Goal: Task Accomplishment & Management: Use online tool/utility

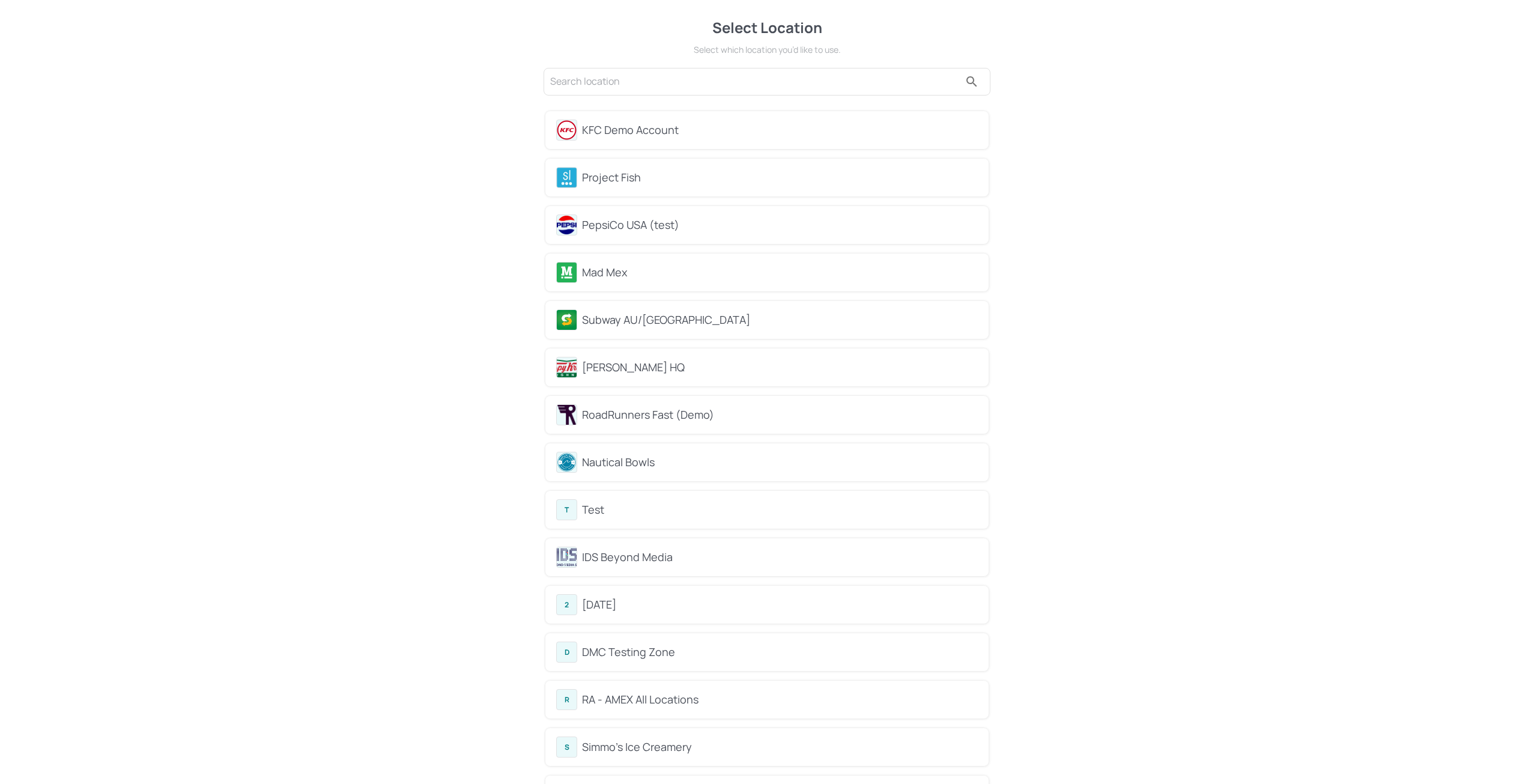
click at [652, 133] on div "KFC Demo Account" at bounding box center [779, 130] width 396 height 17
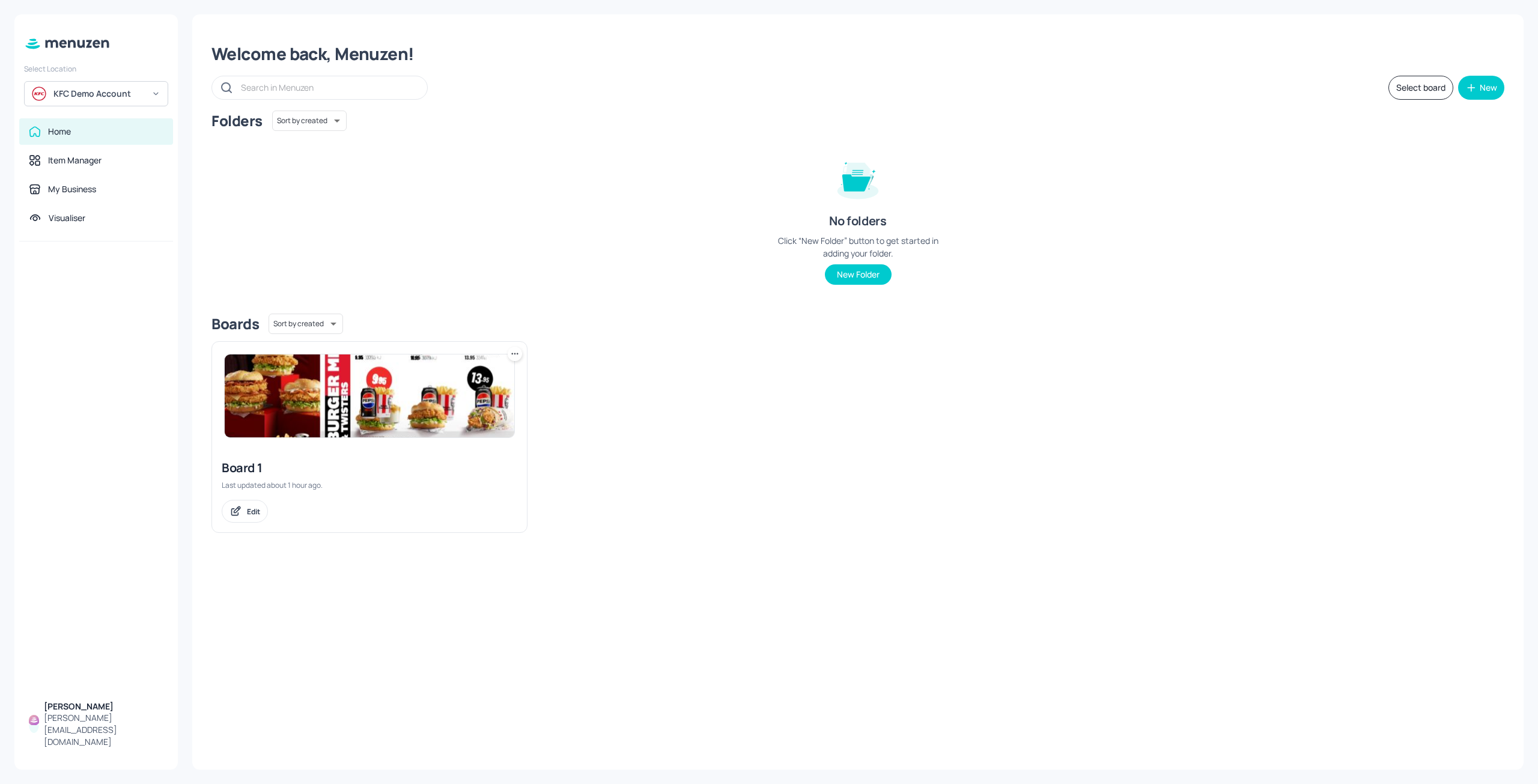
click at [355, 391] on img at bounding box center [369, 395] width 290 height 82
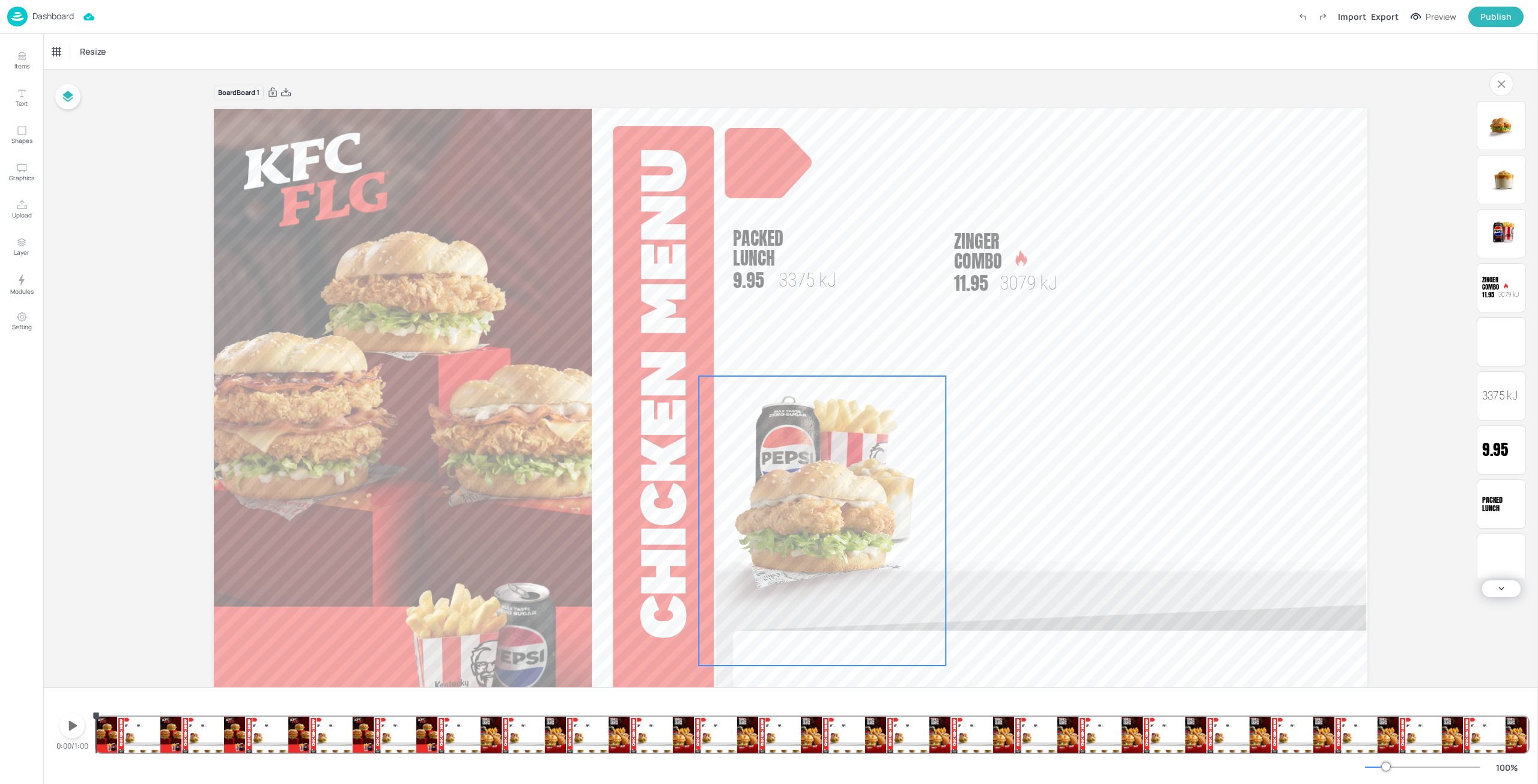
click at [814, 496] on img at bounding box center [822, 520] width 247 height 289
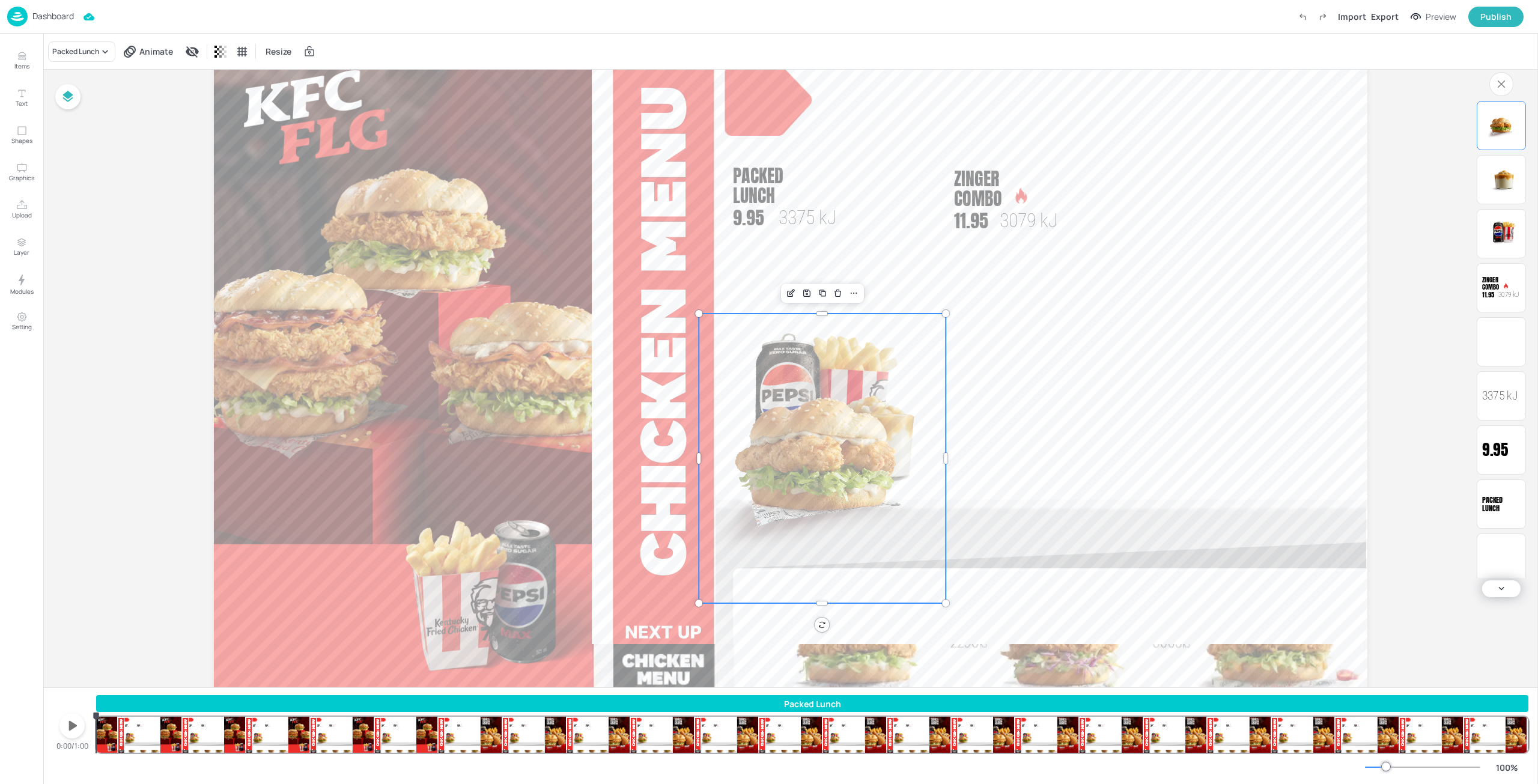
scroll to position [100, 0]
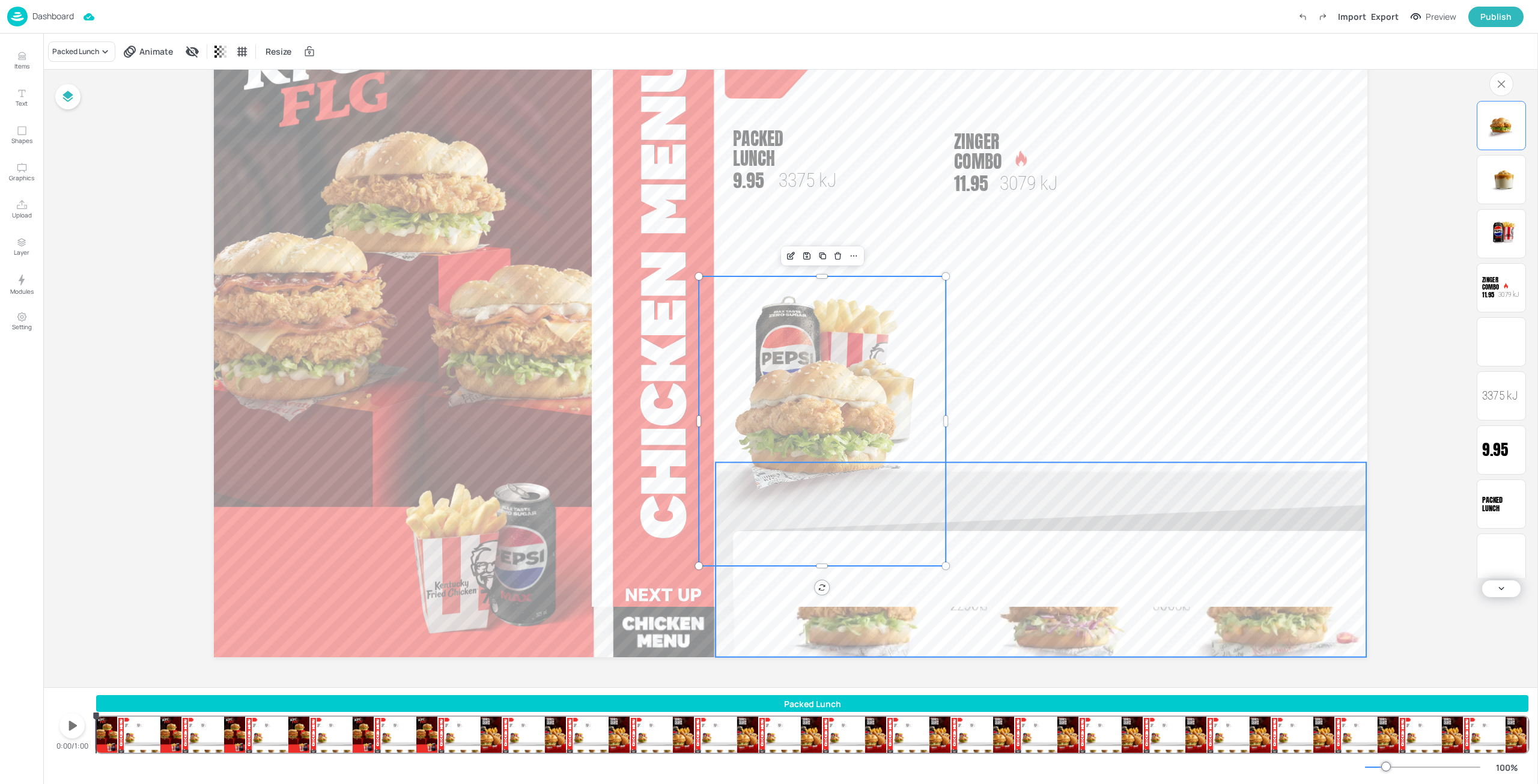
click at [858, 587] on div at bounding box center [790, 333] width 1152 height 648
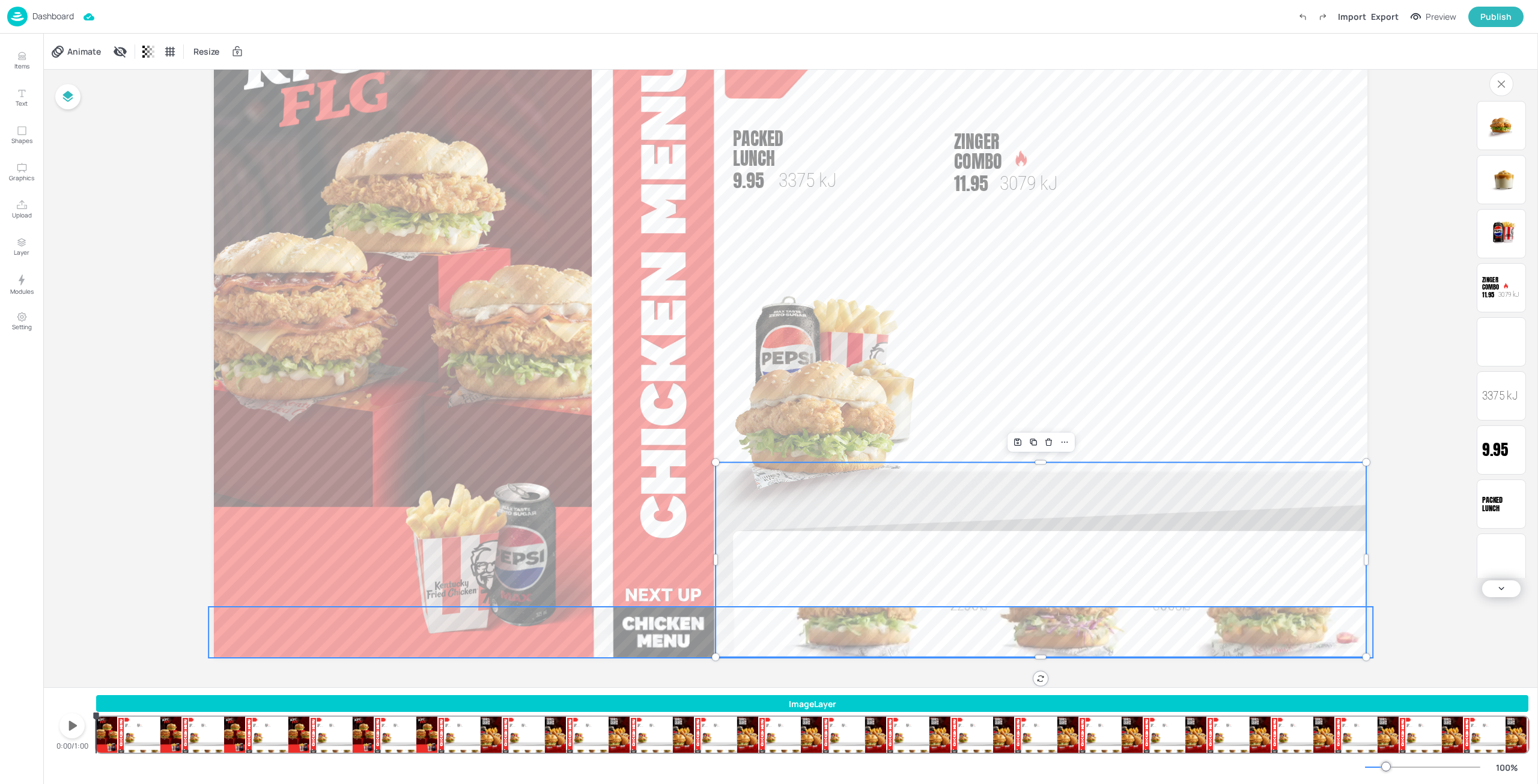
click at [910, 634] on div at bounding box center [790, 334] width 1164 height 666
click at [68, 725] on icon "button" at bounding box center [73, 725] width 20 height 20
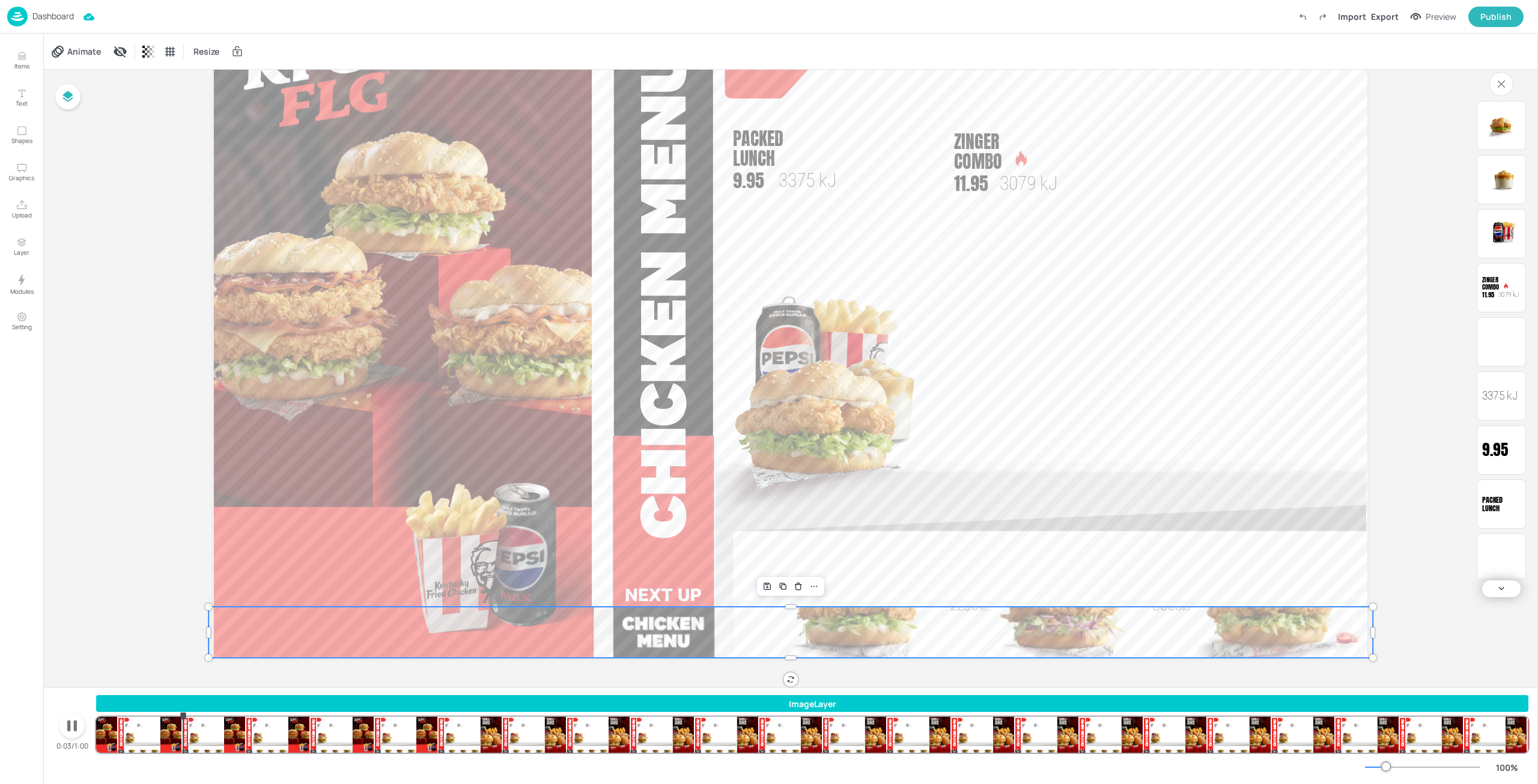
click at [68, 725] on icon "button" at bounding box center [73, 726] width 10 height 12
